Goal: Complete application form

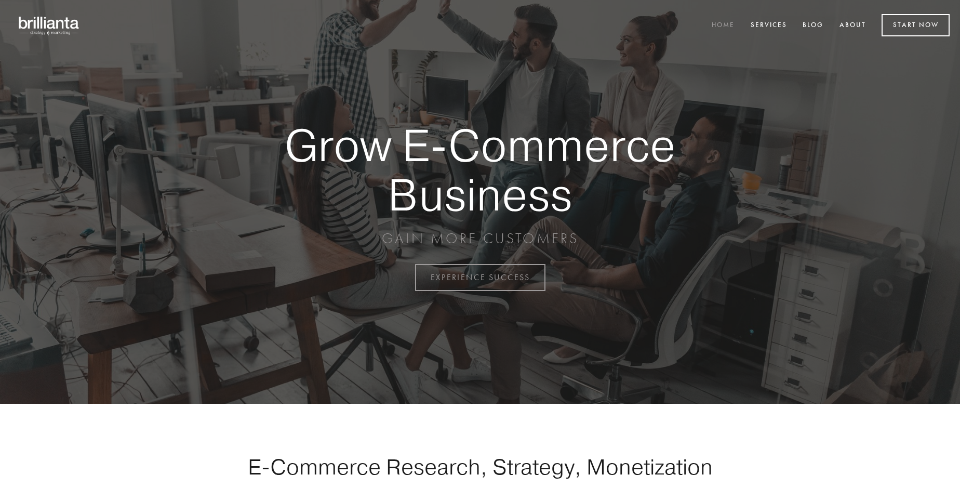
scroll to position [2724, 0]
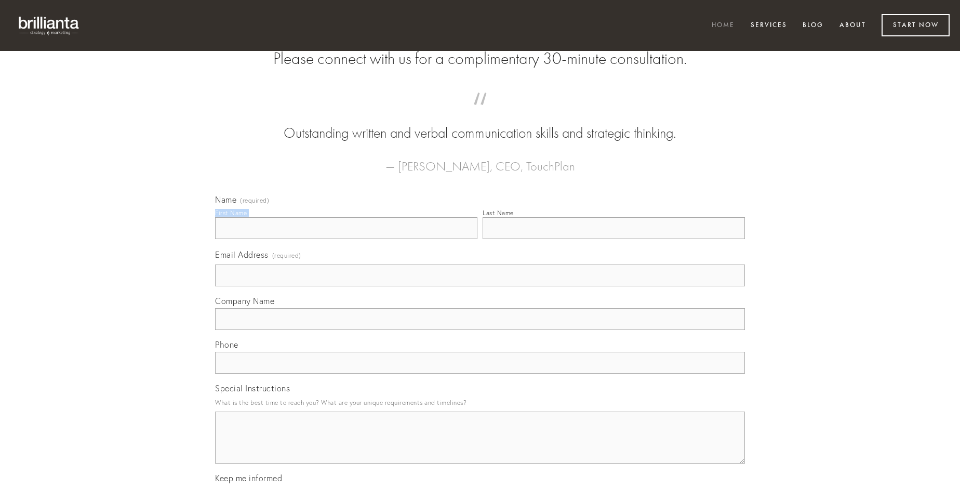
type input "[PERSON_NAME]"
click at [614, 239] on input "Last Name" at bounding box center [614, 228] width 262 height 22
type input "[PERSON_NAME]"
click at [480, 286] on input "Email Address (required)" at bounding box center [480, 276] width 530 height 22
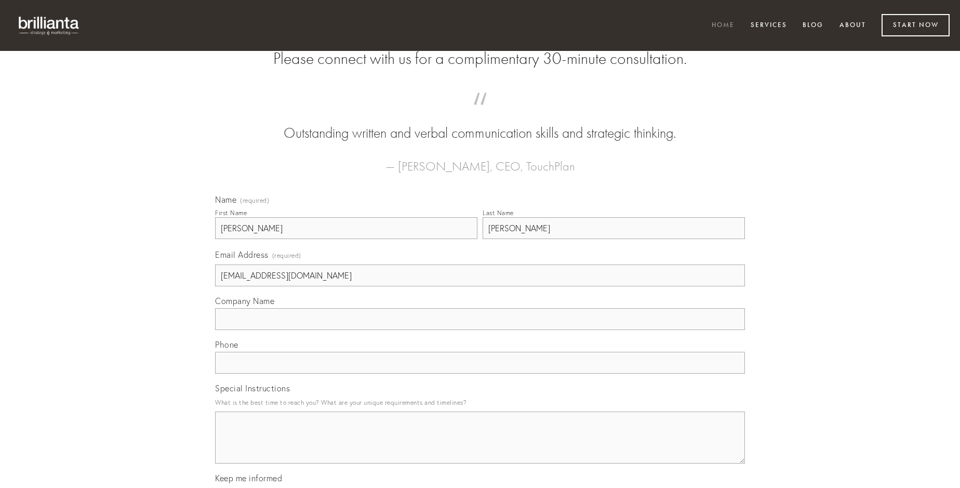
type input "[EMAIL_ADDRESS][DOMAIN_NAME]"
click at [480, 330] on input "Company Name" at bounding box center [480, 319] width 530 height 22
type input "amaritudo"
click at [480, 374] on input "text" at bounding box center [480, 363] width 530 height 22
click at [480, 447] on textarea "Special Instructions" at bounding box center [480, 438] width 530 height 52
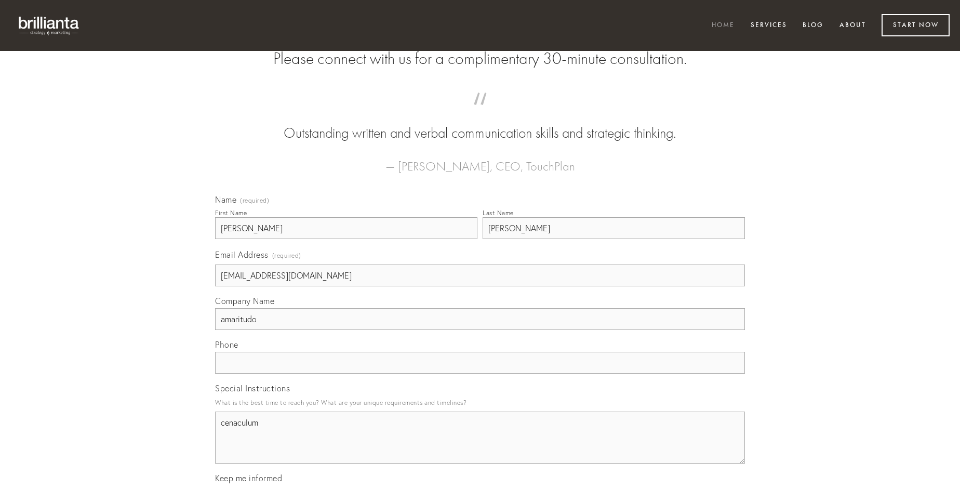
type textarea "cenaculum"
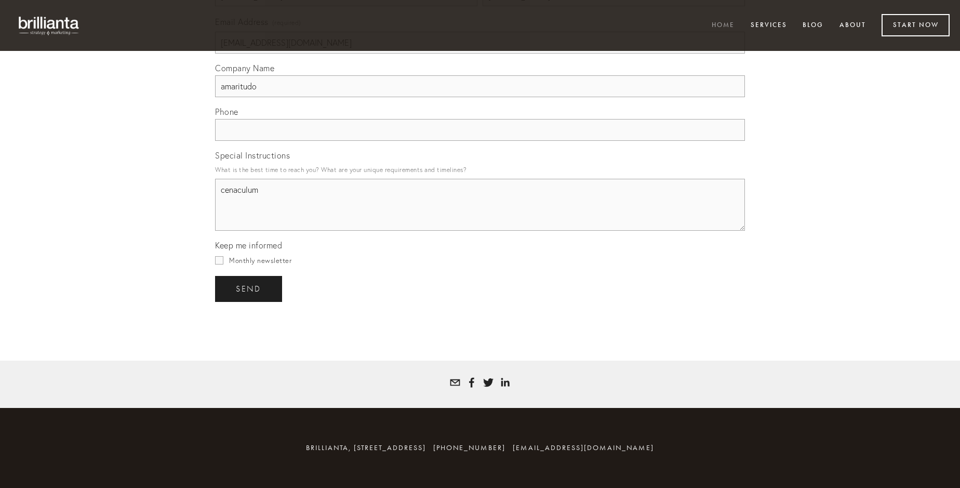
click at [249, 288] on span "send" at bounding box center [248, 288] width 25 height 9
